Goal: Obtain resource: Obtain resource

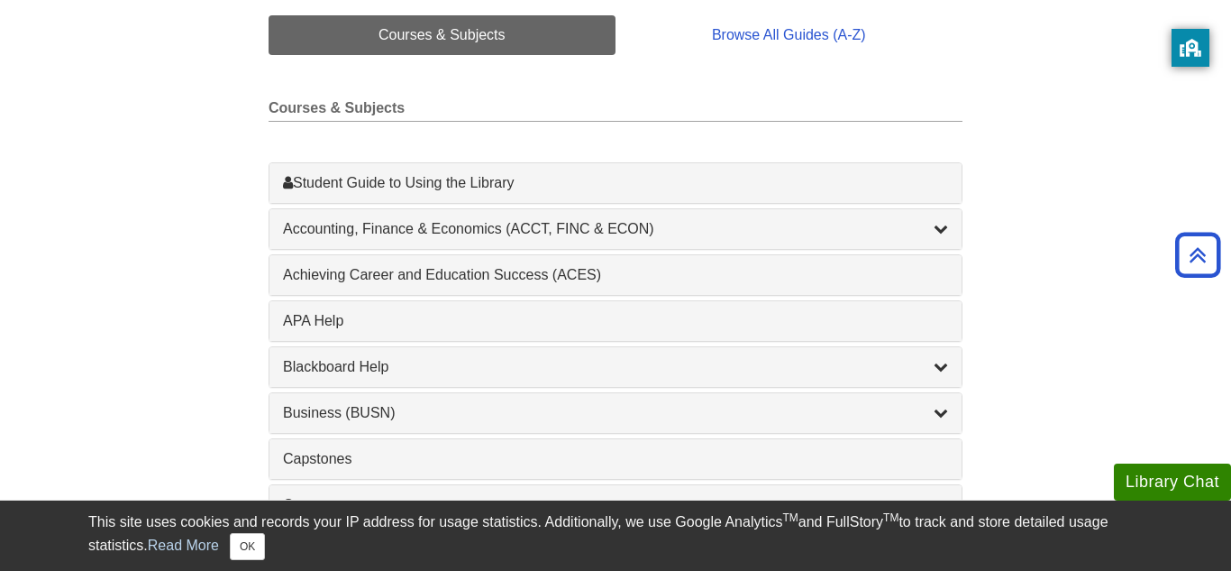
scroll to position [456, 0]
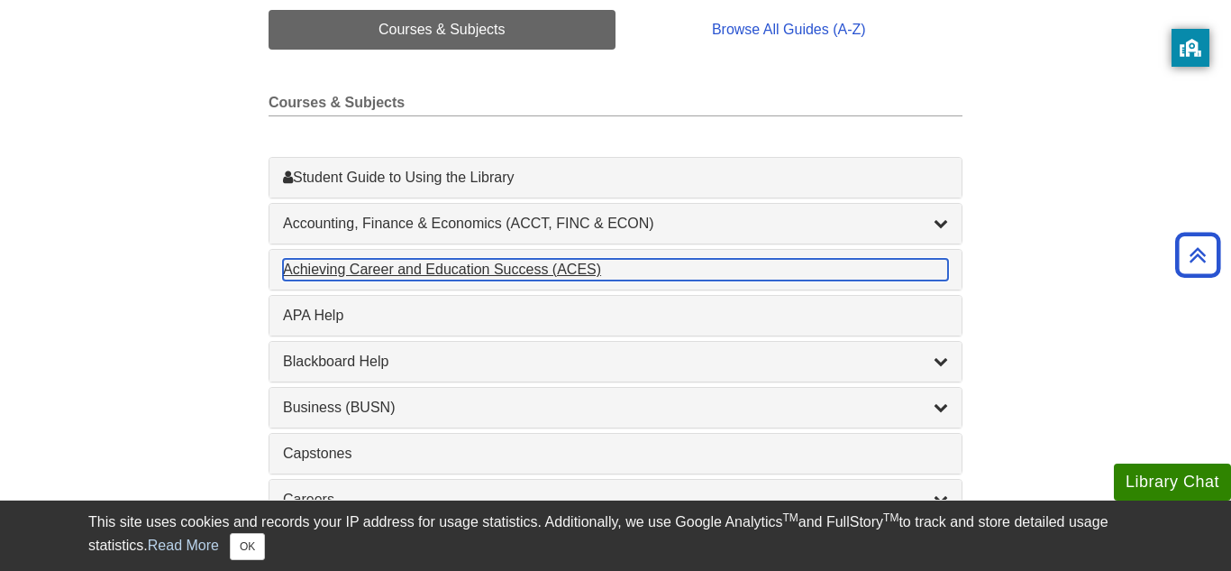
click at [407, 272] on div "Achieving Career and Education Success (ACES) , 1 guides" at bounding box center [615, 270] width 665 height 22
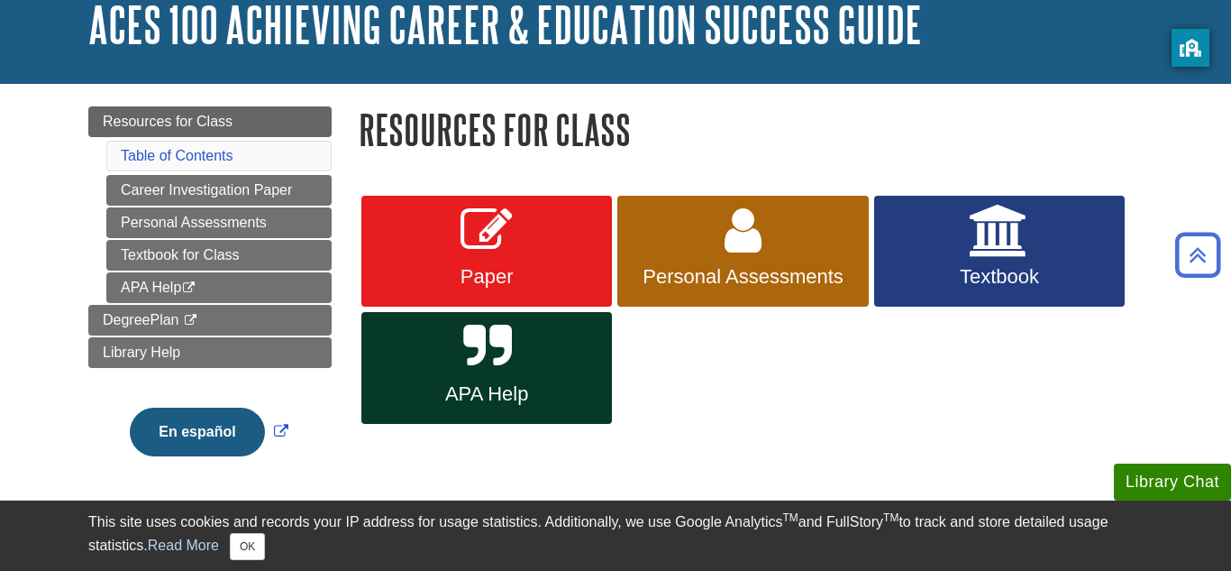
scroll to position [117, 0]
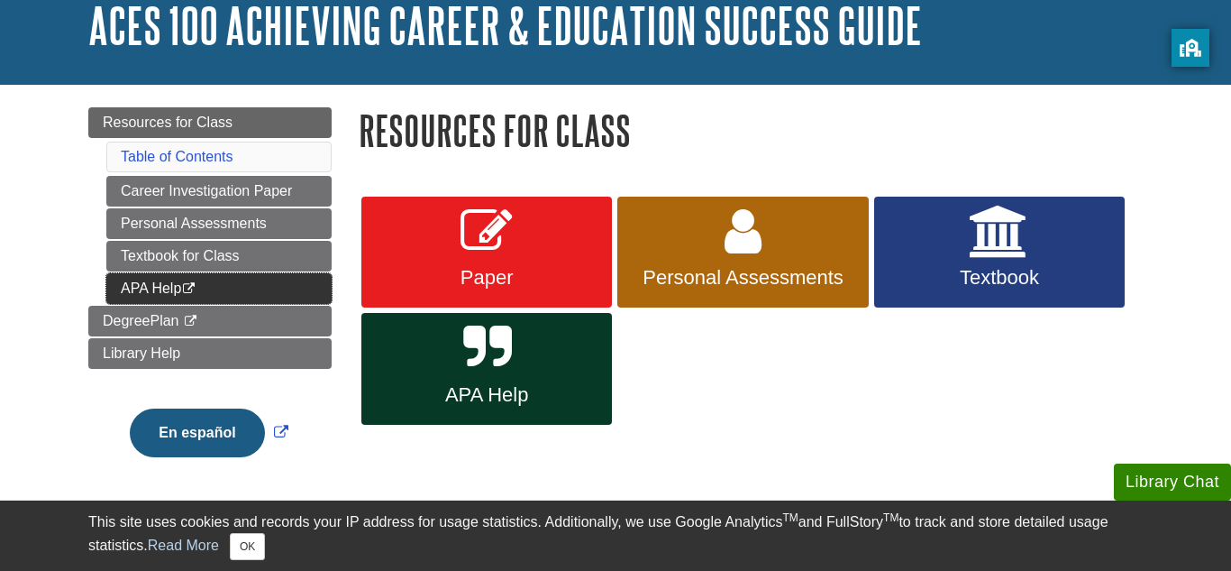
click at [317, 281] on link "APA Help This link opens in a new window" at bounding box center [218, 288] width 225 height 31
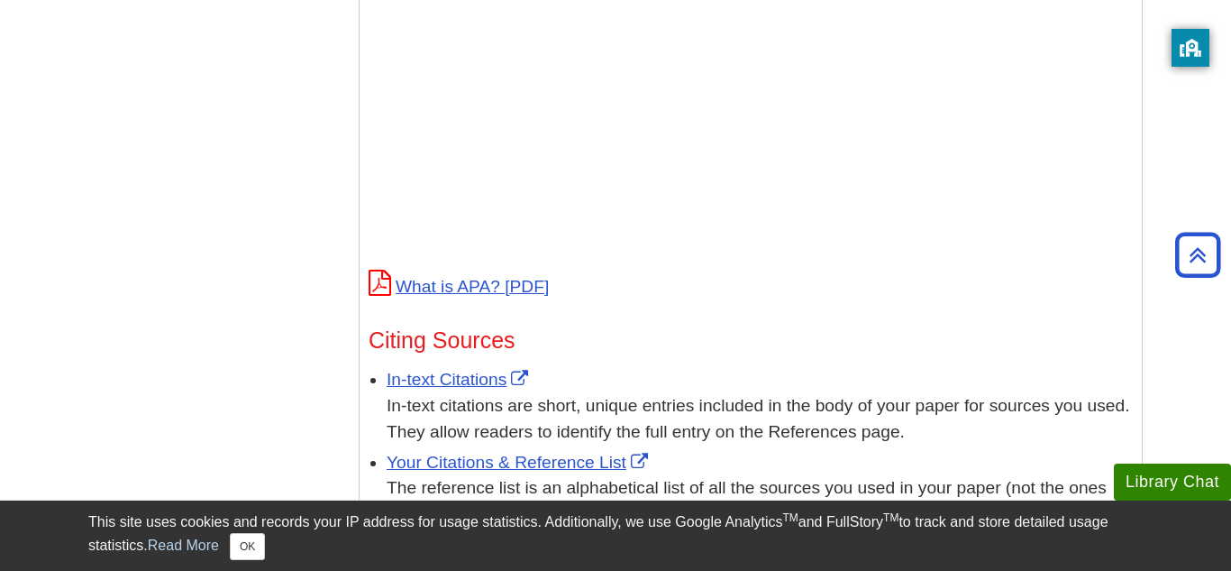
scroll to position [780, 0]
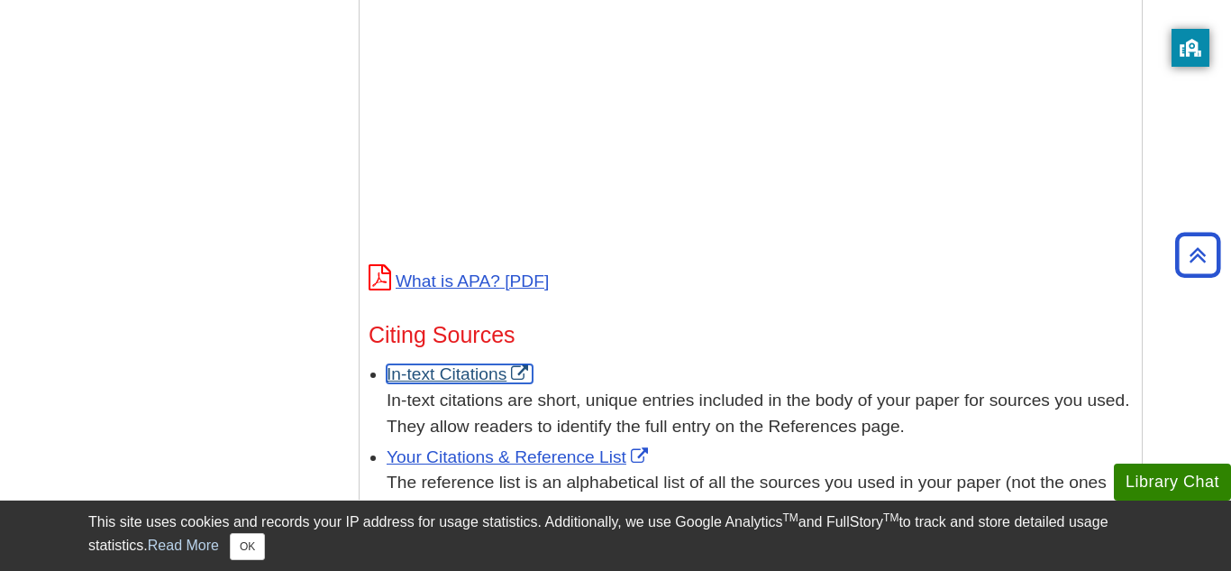
click at [494, 364] on link "In-text Citations" at bounding box center [460, 373] width 146 height 19
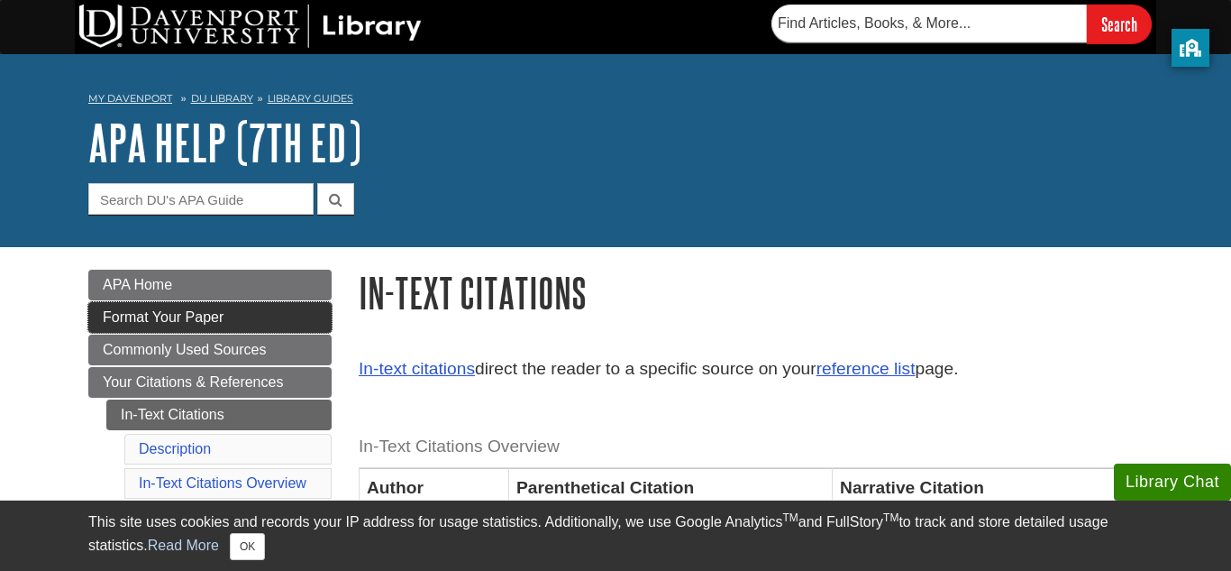
click at [241, 315] on link "Format Your Paper" at bounding box center [209, 317] width 243 height 31
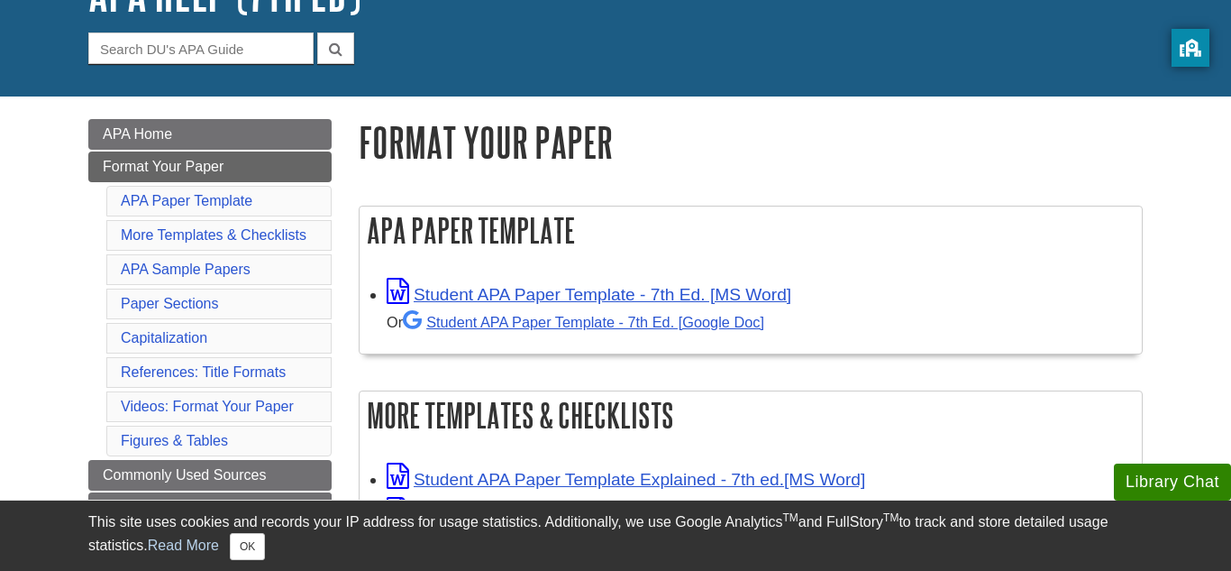
scroll to position [149, 0]
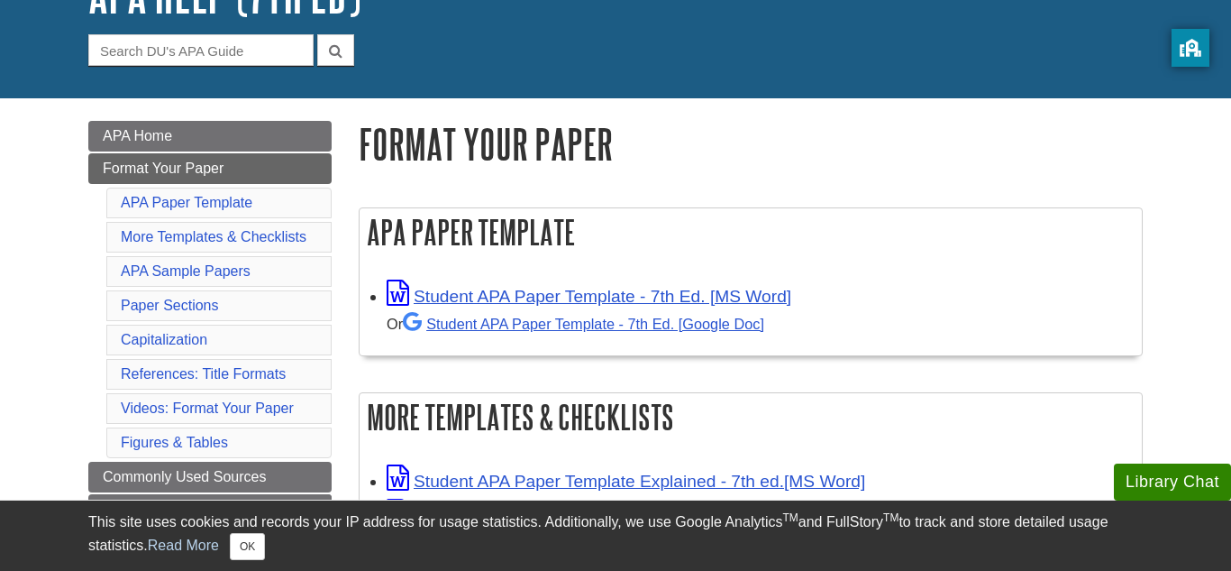
click at [984, 226] on h2 "APA Paper Template" at bounding box center [751, 232] width 782 height 48
click at [715, 156] on h1 "Format Your Paper" at bounding box center [751, 144] width 784 height 46
click at [477, 326] on link "Student APA Paper Template - 7th Ed. [Google Doc]" at bounding box center [583, 323] width 361 height 16
